Goal: Task Accomplishment & Management: Use online tool/utility

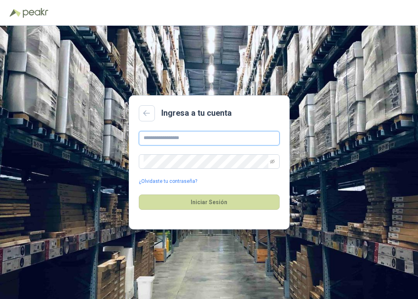
click at [172, 141] on input "text" at bounding box center [209, 138] width 141 height 14
type input "**********"
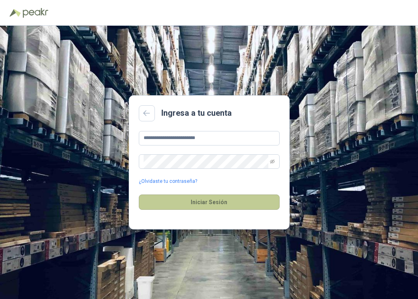
click at [191, 199] on button "Iniciar Sesión" at bounding box center [209, 202] width 141 height 15
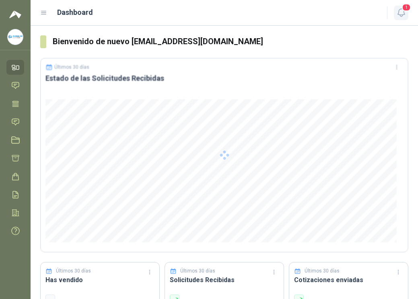
click at [399, 8] on icon "button" at bounding box center [401, 13] width 10 height 10
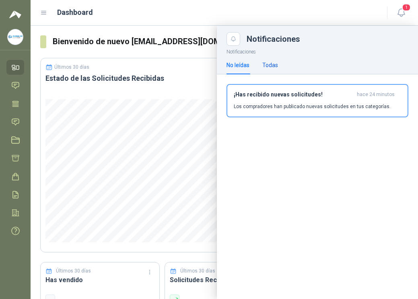
click at [269, 64] on div "Todas" at bounding box center [270, 65] width 16 height 9
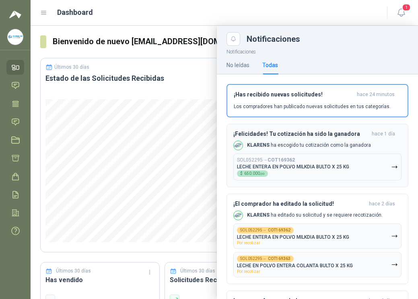
click at [391, 165] on icon "button" at bounding box center [394, 167] width 7 height 7
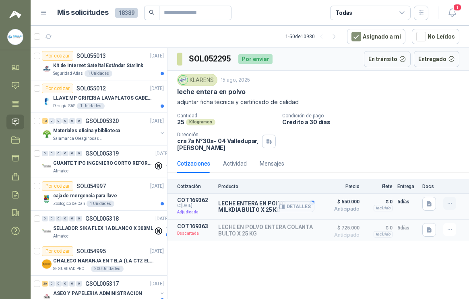
click at [418, 203] on icon "button" at bounding box center [449, 203] width 7 height 7
click at [408, 127] on div "Cantidad 25 Kilogramos Condición de pago Crédito a 30 días Dirección [STREET_AD…" at bounding box center [318, 132] width 282 height 38
click at [290, 206] on button "Detalles" at bounding box center [295, 207] width 38 height 11
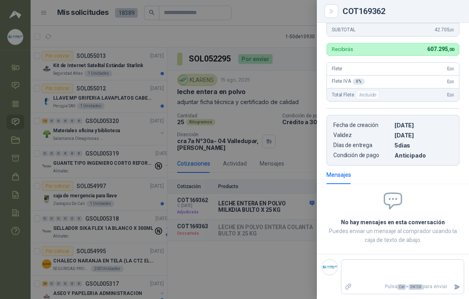
scroll to position [231, 0]
click at [330, 10] on icon "Close" at bounding box center [331, 11] width 4 height 4
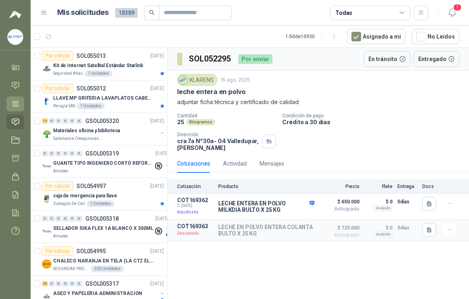
click at [19, 111] on link "Tareas" at bounding box center [15, 104] width 18 height 15
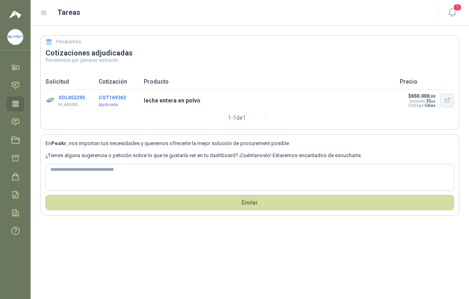
click at [418, 99] on icon "button" at bounding box center [447, 100] width 7 height 7
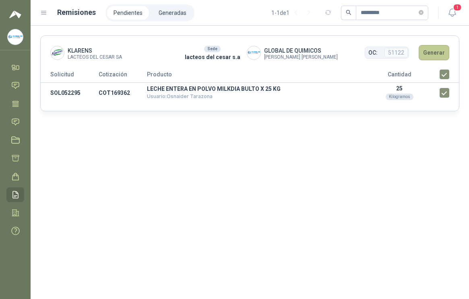
click at [434, 47] on button "Generar" at bounding box center [433, 52] width 31 height 15
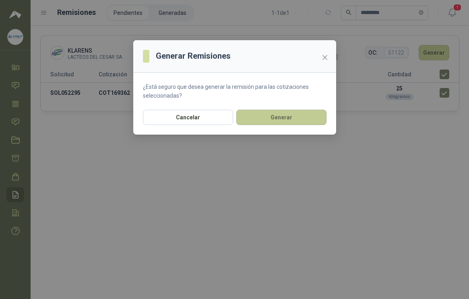
click at [302, 118] on button "Generar" at bounding box center [281, 117] width 90 height 15
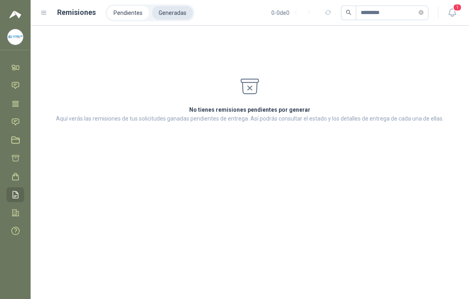
click at [167, 13] on li "Generadas" at bounding box center [172, 13] width 41 height 14
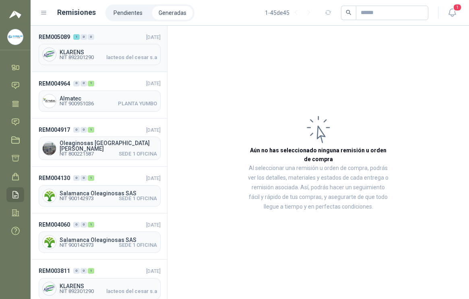
click at [121, 51] on span "KLARENS" at bounding box center [108, 52] width 97 height 6
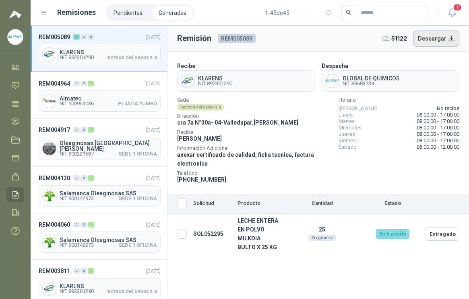
click at [436, 36] on button "Descargar" at bounding box center [436, 39] width 46 height 16
click at [455, 12] on icon "button" at bounding box center [452, 13] width 10 height 10
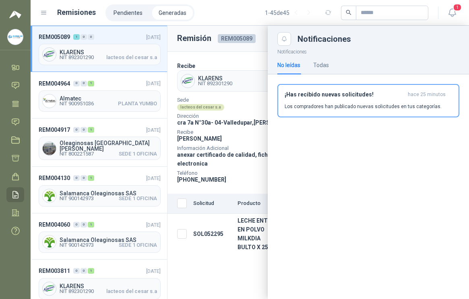
click at [20, 17] on img at bounding box center [15, 15] width 12 height 10
click at [17, 15] on img at bounding box center [15, 15] width 12 height 10
click at [18, 232] on icon at bounding box center [15, 231] width 8 height 8
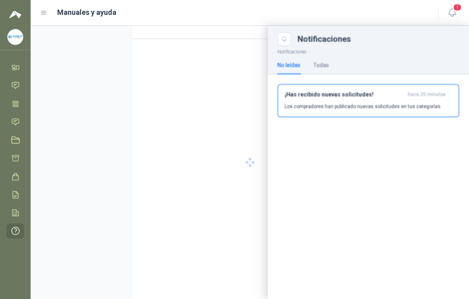
click at [10, 42] on img at bounding box center [15, 36] width 15 height 15
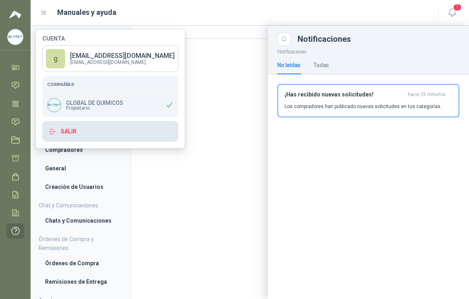
click at [70, 134] on button "Salir" at bounding box center [110, 131] width 136 height 21
